Goal: Navigation & Orientation: Find specific page/section

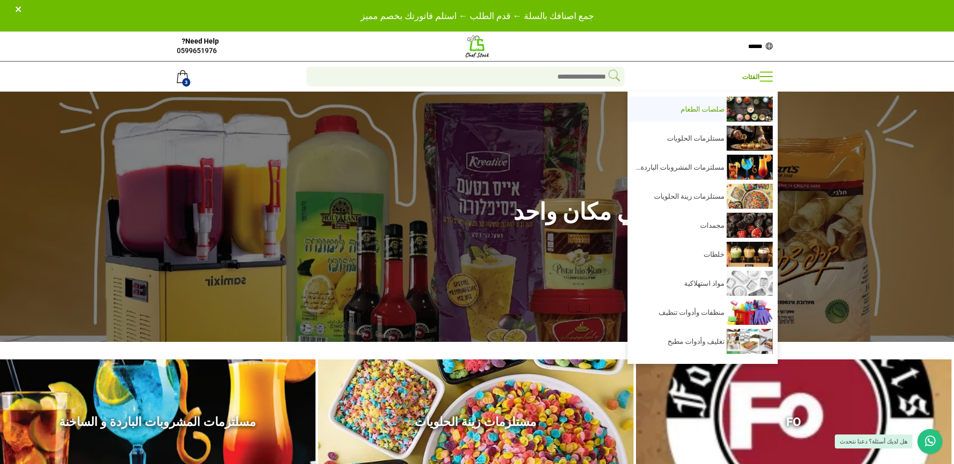
click at [715, 115] on span "صلصات الطعام" at bounding box center [680, 109] width 90 height 23
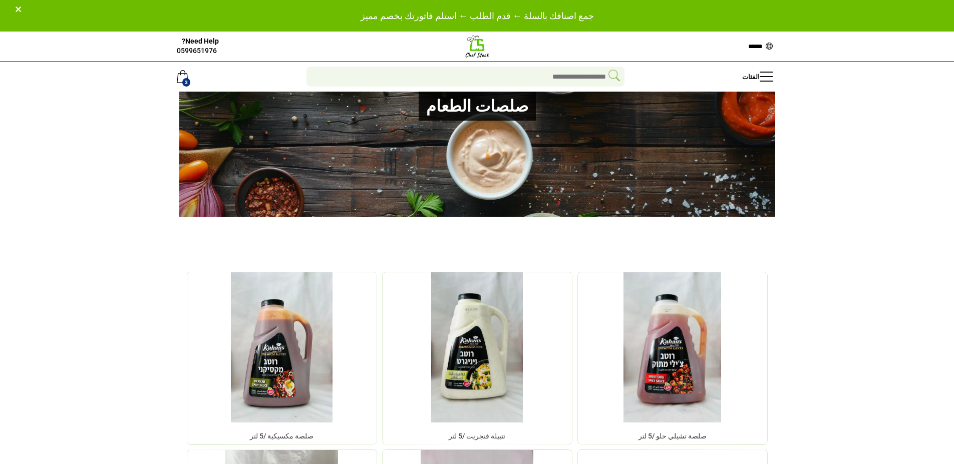
click at [478, 56] on img at bounding box center [477, 46] width 25 height 25
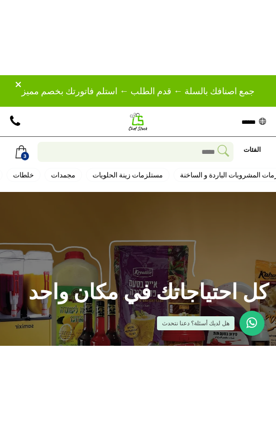
scroll to position [0, -441]
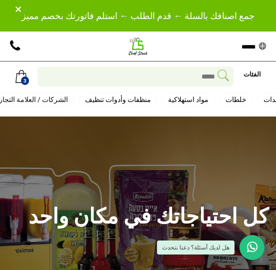
click at [54, 98] on link "الشركات / العلامة التجارية" at bounding box center [30, 100] width 88 height 14
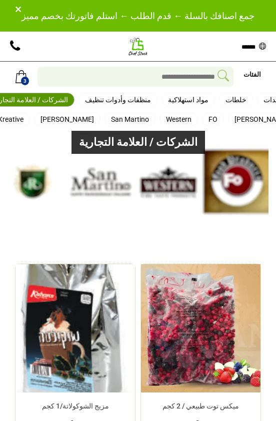
scroll to position [0, -227]
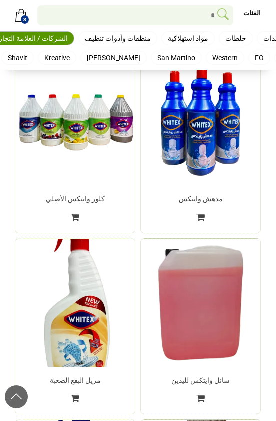
scroll to position [500, 0]
